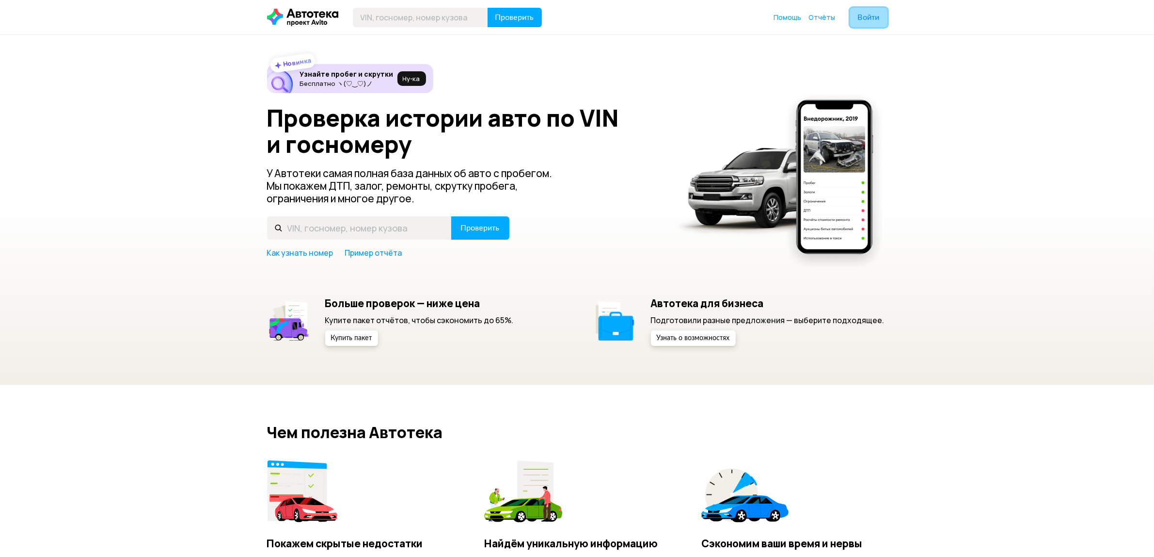
click at [860, 19] on span "Войти" at bounding box center [869, 18] width 22 height 8
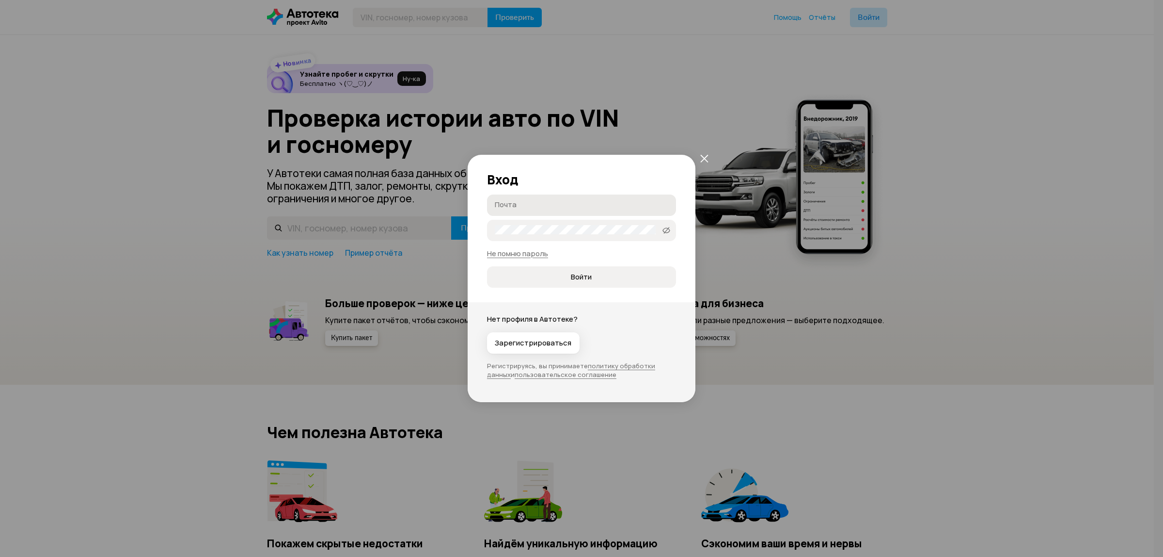
type input "[EMAIL_ADDRESS][DOMAIN_NAME]"
click at [573, 271] on button "Войти" at bounding box center [581, 276] width 189 height 21
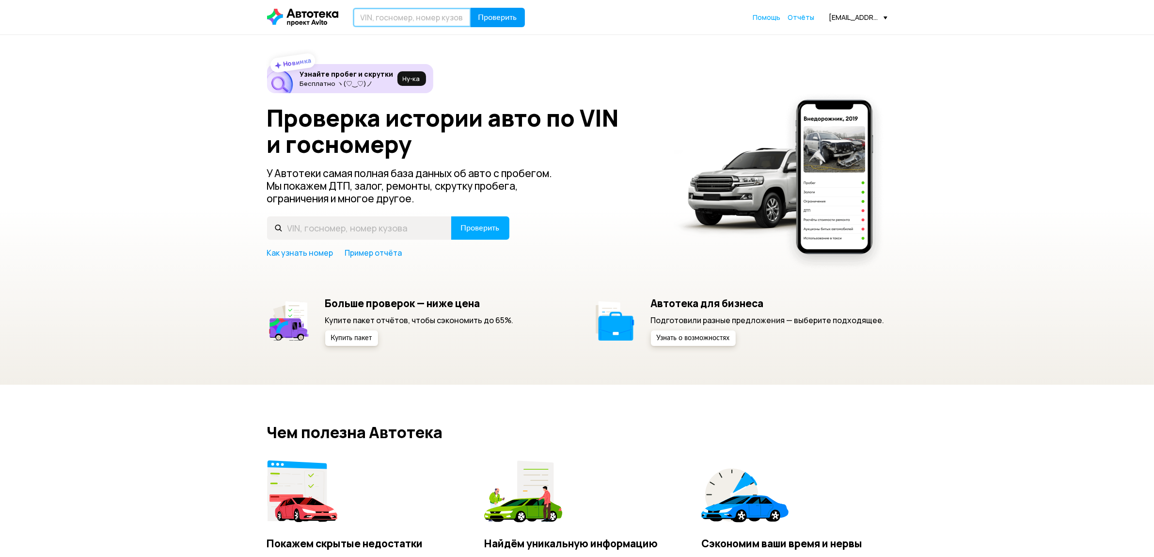
drag, startPoint x: 422, startPoint y: 15, endPoint x: 472, endPoint y: 23, distance: 50.1
click at [422, 15] on input "text" at bounding box center [412, 17] width 118 height 19
paste input "[VEHICLE_IDENTIFICATION_NUMBER]"
type input "[VEHICLE_IDENTIFICATION_NUMBER]"
click at [505, 17] on span "Проверить" at bounding box center [497, 18] width 39 height 8
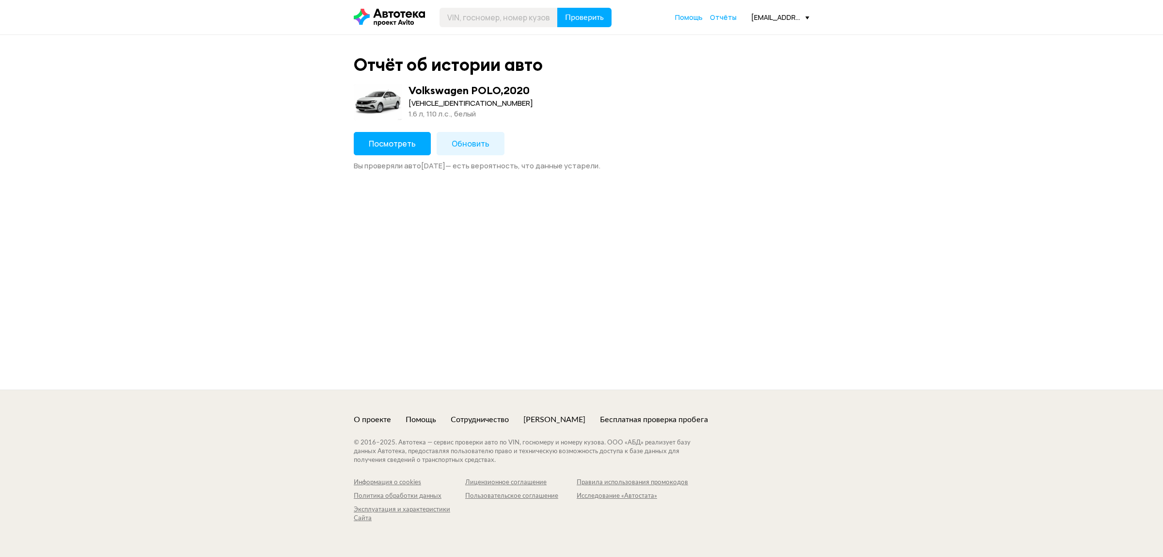
click at [398, 143] on span "Посмотреть" at bounding box center [392, 143] width 47 height 11
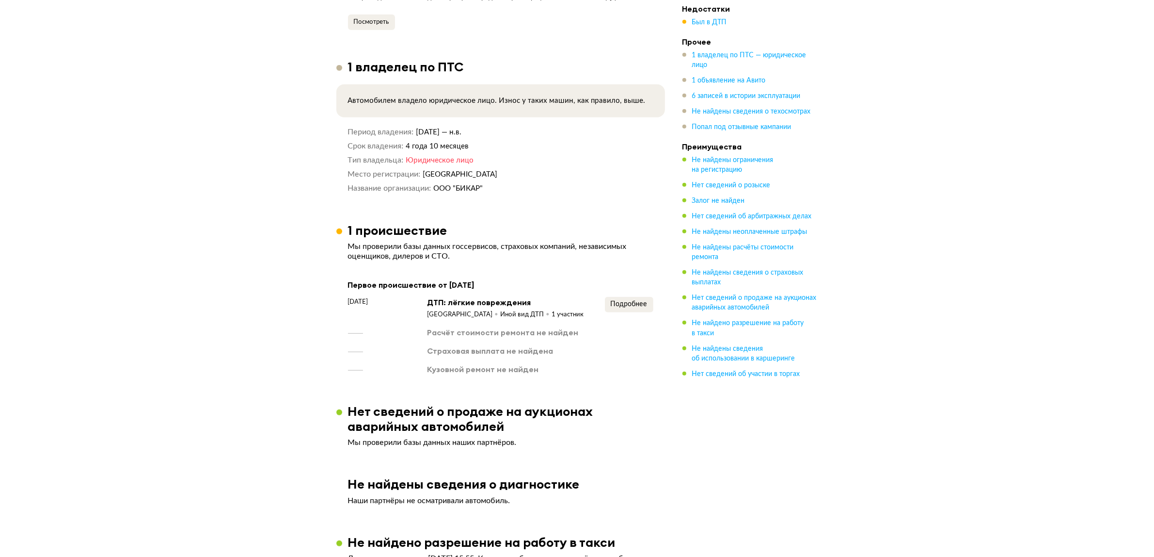
scroll to position [1151, 0]
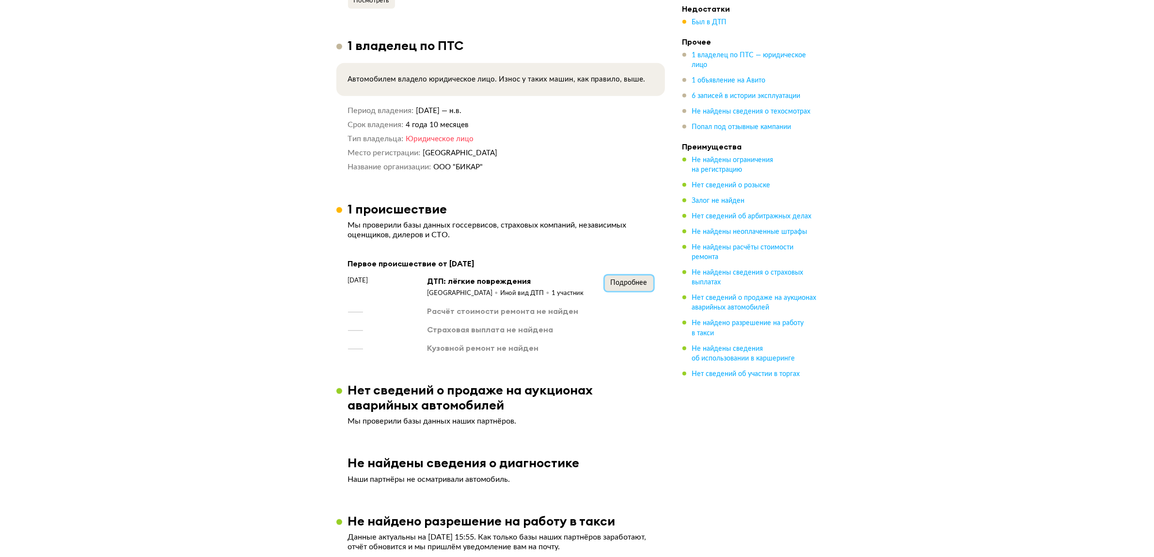
click at [610, 280] on button "Подробнее" at bounding box center [629, 283] width 48 height 16
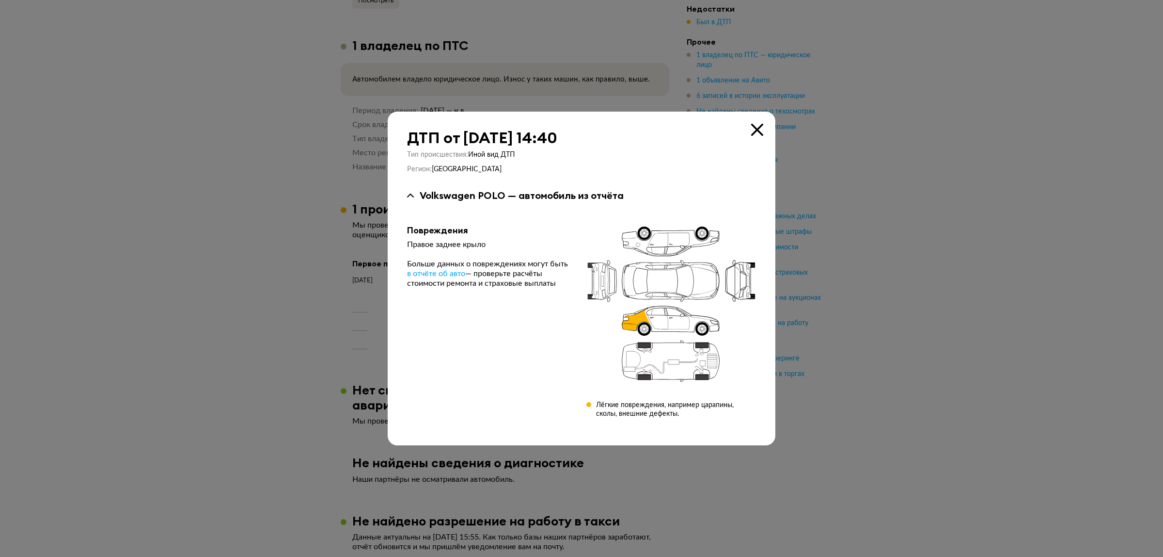
click at [764, 127] on div "ДТП от [DATE] 14:40 Тип происшествия : Иной вид ДТП Регион : [GEOGRAPHIC_DATA] …" at bounding box center [582, 278] width 388 height 334
click at [763, 129] on icon at bounding box center [757, 130] width 12 height 12
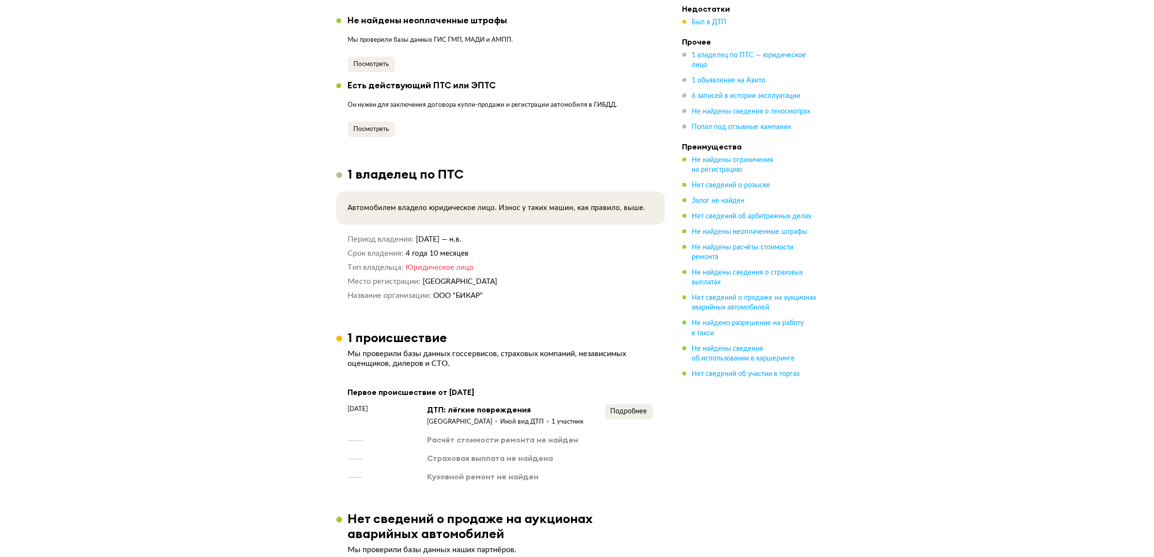
scroll to position [1030, 0]
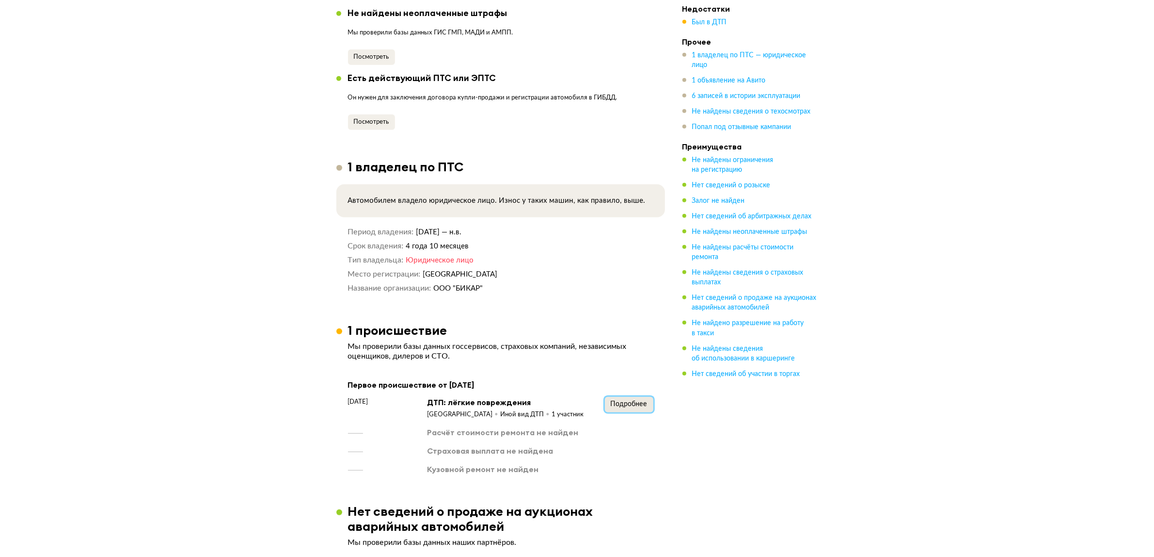
click at [620, 401] on span "Подробнее" at bounding box center [629, 403] width 37 height 7
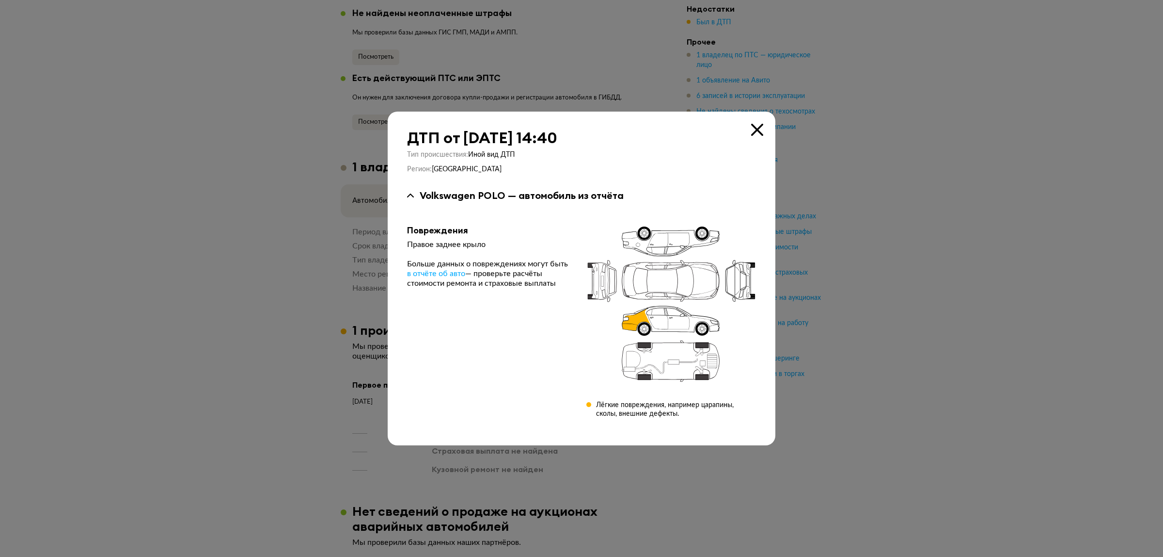
click at [757, 130] on icon at bounding box center [757, 130] width 12 height 12
